Goal: Information Seeking & Learning: Compare options

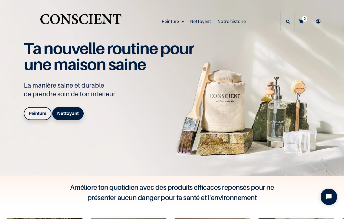
click at [37, 111] on b "Peinture" at bounding box center [38, 113] width 18 height 5
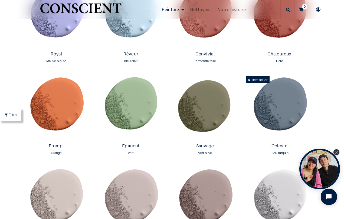
scroll to position [720, 0]
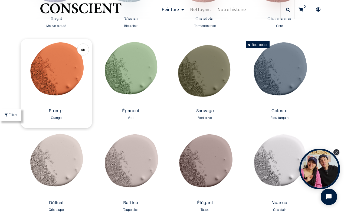
click at [64, 72] on img at bounding box center [57, 72] width 72 height 67
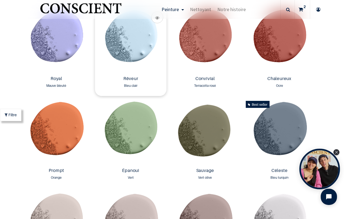
scroll to position [661, 0]
click at [280, 140] on img at bounding box center [280, 132] width 72 height 67
click at [53, 37] on img at bounding box center [57, 39] width 72 height 67
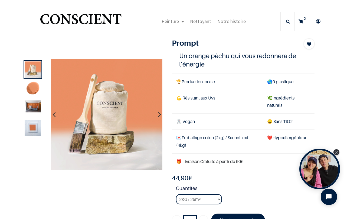
click at [159, 115] on icon "button" at bounding box center [159, 114] width 3 height 15
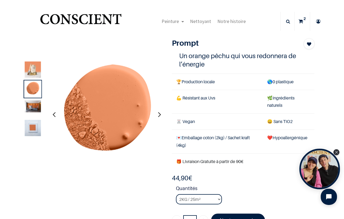
click at [161, 116] on icon "button" at bounding box center [159, 114] width 3 height 15
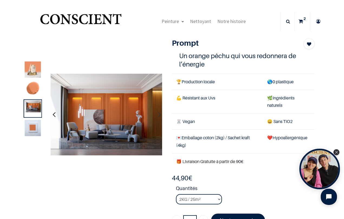
click at [161, 117] on icon "button" at bounding box center [159, 114] width 3 height 15
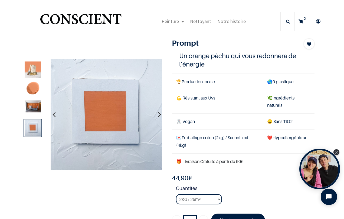
click at [158, 115] on icon "button" at bounding box center [159, 114] width 3 height 15
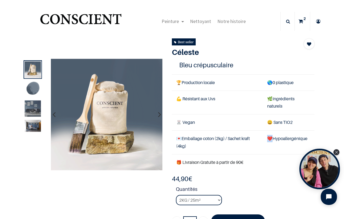
click at [160, 114] on icon "button" at bounding box center [159, 114] width 3 height 15
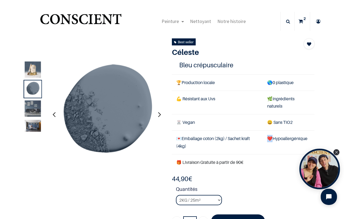
click at [159, 116] on icon "button" at bounding box center [159, 114] width 3 height 15
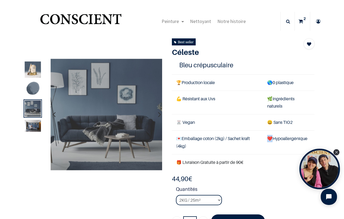
click at [159, 115] on icon "button" at bounding box center [159, 114] width 3 height 15
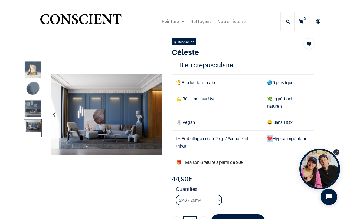
click at [52, 113] on button "button" at bounding box center [54, 115] width 8 height 20
